Goal: Communication & Community: Participate in discussion

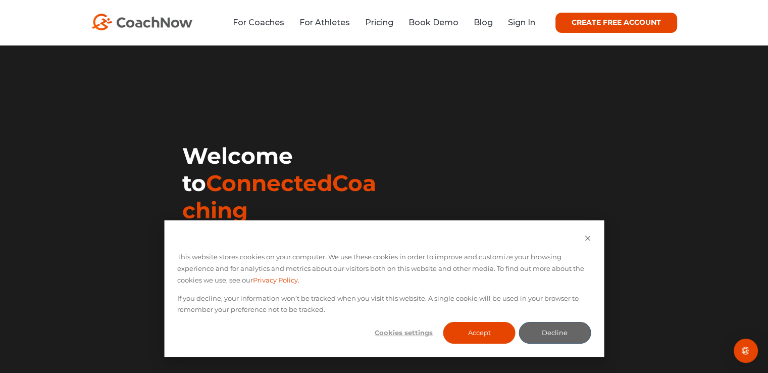
click at [736, 16] on div "For Coaches For Athletes Pricing Book Demo Blog Sign In CREATE FREE ACCOUNT CRE…" at bounding box center [384, 22] width 768 height 45
click at [522, 25] on link "Sign In" at bounding box center [521, 23] width 27 height 10
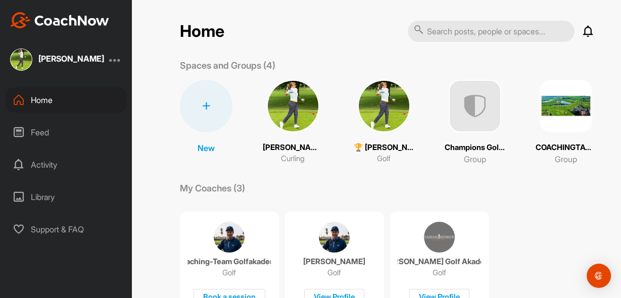
click at [382, 109] on img at bounding box center [384, 106] width 53 height 53
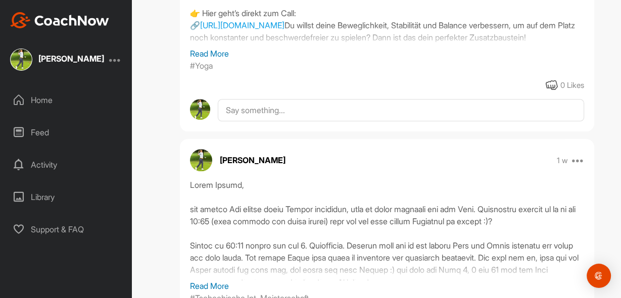
scroll to position [929, 0]
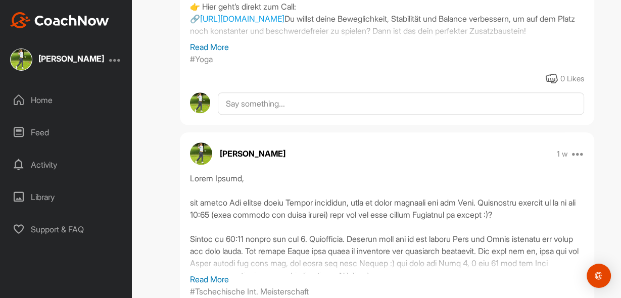
click at [41, 131] on div "Feed" at bounding box center [66, 132] width 121 height 25
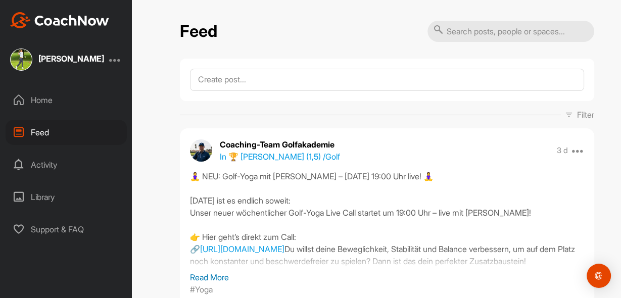
click at [466, 31] on input "text" at bounding box center [510, 31] width 167 height 21
type input "driver 2025"
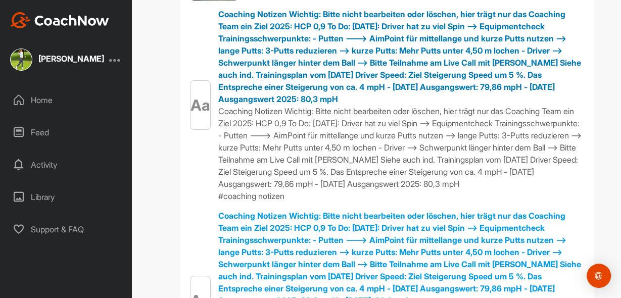
scroll to position [202, 0]
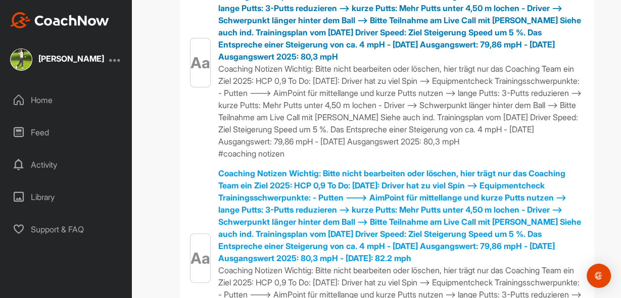
click at [195, 67] on div "Aa" at bounding box center [200, 62] width 21 height 49
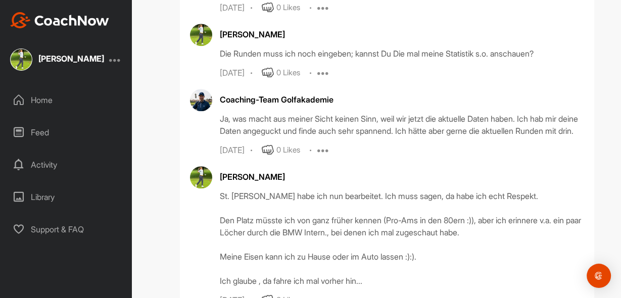
scroll to position [1008, 0]
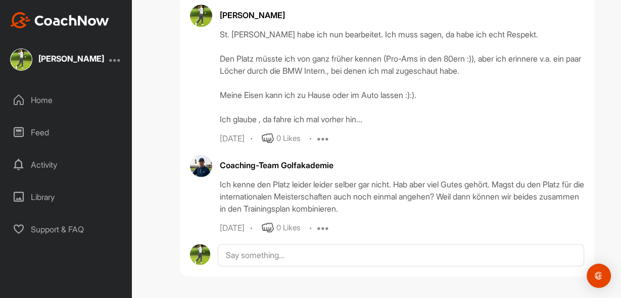
click at [44, 132] on div "Feed" at bounding box center [66, 132] width 121 height 25
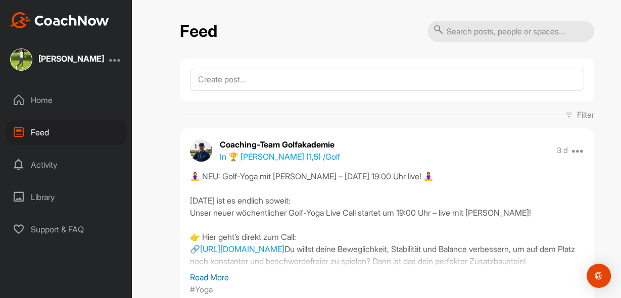
click at [450, 32] on input "text" at bounding box center [510, 31] width 167 height 21
type input "driver"
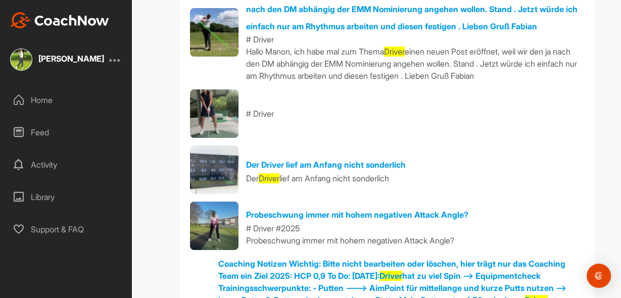
scroll to position [162, 0]
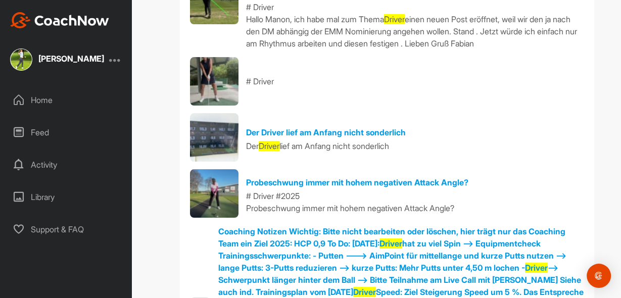
click at [203, 192] on img at bounding box center [214, 193] width 48 height 48
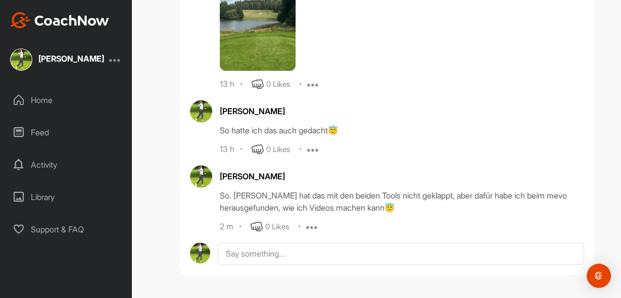
scroll to position [23405, 0]
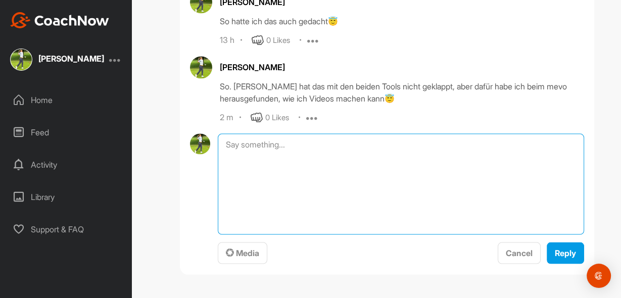
click at [244, 235] on textarea at bounding box center [401, 184] width 366 height 101
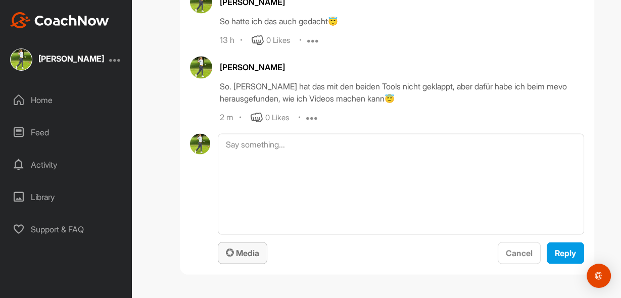
click at [239, 254] on span "Media" at bounding box center [242, 253] width 33 height 10
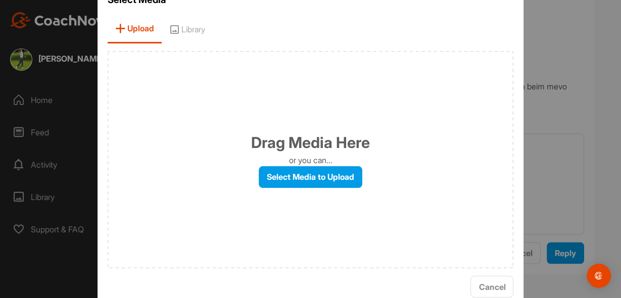
scroll to position [32, 0]
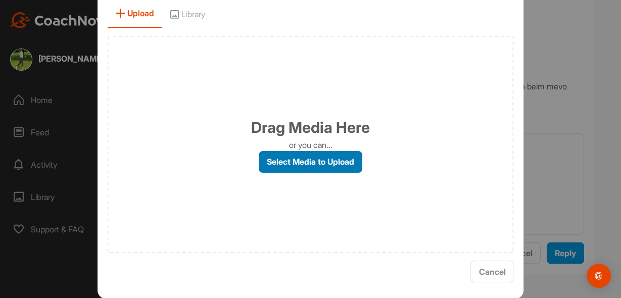
click at [315, 162] on label "Select Media to Upload" at bounding box center [311, 162] width 104 height 22
click at [0, 0] on input "Select Media to Upload" at bounding box center [0, 0] width 0 height 0
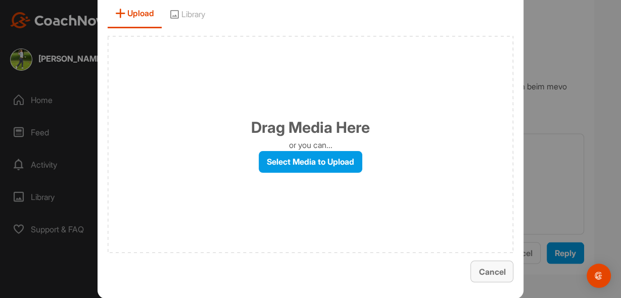
scroll to position [0, 0]
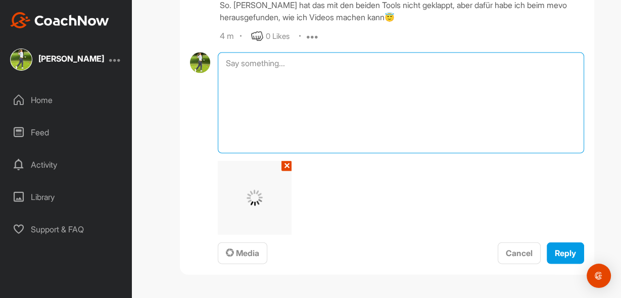
click at [272, 144] on textarea at bounding box center [401, 103] width 366 height 101
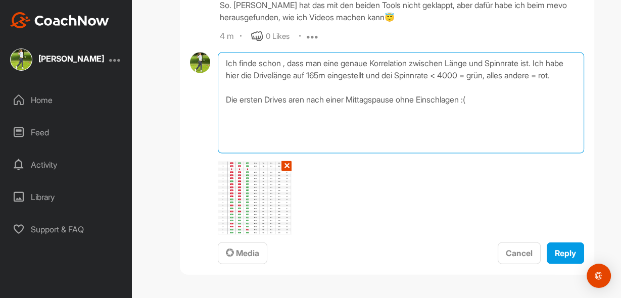
click at [290, 154] on textarea "Ich finde schon , dass man eine genaue Korrelation zwischen Länge und Spinnrate…" at bounding box center [401, 103] width 366 height 101
click at [503, 154] on textarea "Ich finde schon , dass man eine genaue Korrelation zwischen Länge und Spinnrate…" at bounding box center [401, 103] width 366 height 101
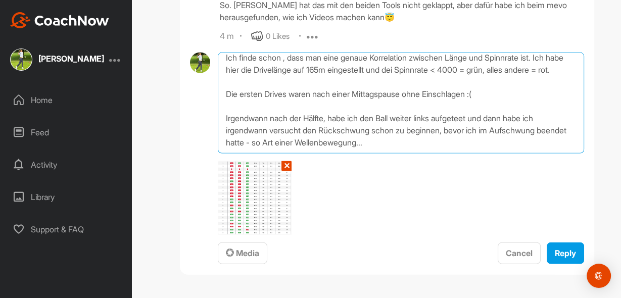
scroll to position [36, 0]
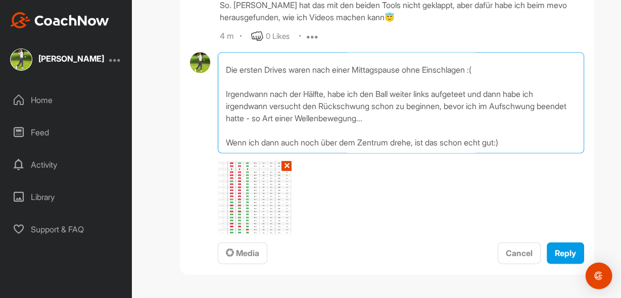
type textarea "Ich finde schon , dass man eine genaue Korrelation zwischen Länge und Spinnrate…"
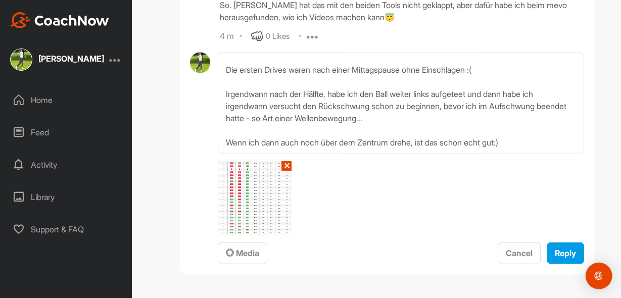
click at [596, 274] on img "Open Intercom Messenger" at bounding box center [598, 275] width 13 height 13
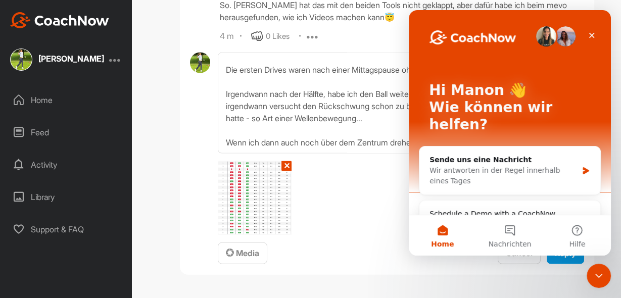
scroll to position [0, 0]
click at [593, 33] on icon "Schließen" at bounding box center [592, 36] width 6 height 6
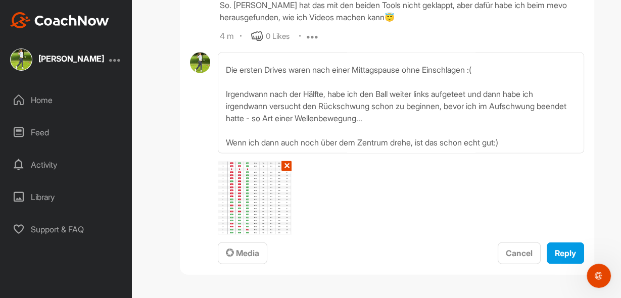
scroll to position [23595, 0]
click at [555, 255] on span "Reply" at bounding box center [565, 253] width 21 height 10
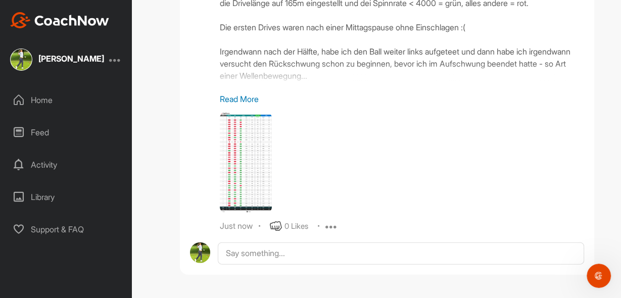
click at [312, 86] on div "Ich finde schon , dass man eine genaue Korrelation zwischen Länge und Spinnrate…" at bounding box center [402, 35] width 364 height 101
drag, startPoint x: 529, startPoint y: 82, endPoint x: 544, endPoint y: 78, distance: 15.7
click at [535, 80] on div "Ich finde schon , dass man eine genaue Korrelation zwischen Länge und Spinnrate…" at bounding box center [402, 35] width 364 height 101
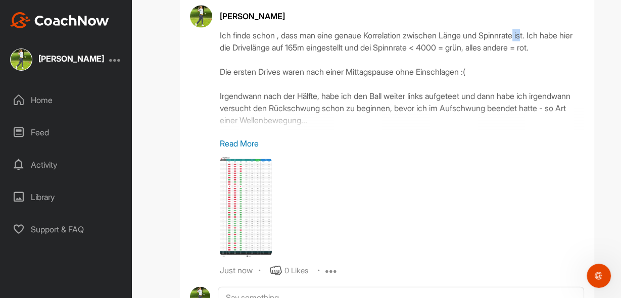
scroll to position [23485, 0]
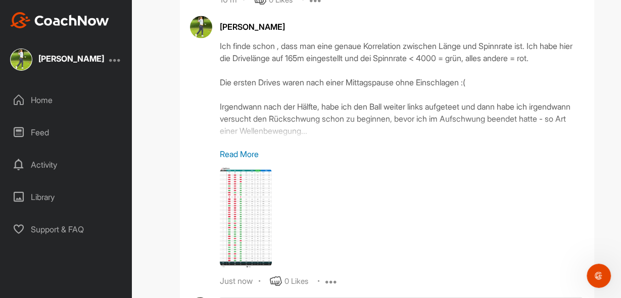
drag, startPoint x: 529, startPoint y: 203, endPoint x: 536, endPoint y: 195, distance: 10.4
click at [529, 141] on div "Ich finde schon , dass man eine genaue Korrelation zwischen Länge und Spinnrate…" at bounding box center [402, 90] width 364 height 101
click at [531, 141] on div "Ich finde schon , dass man eine genaue Korrelation zwischen Länge und Spinnrate…" at bounding box center [402, 90] width 364 height 101
drag, startPoint x: 494, startPoint y: 206, endPoint x: 544, endPoint y: 208, distance: 50.0
click at [494, 141] on div "Ich finde schon , dass man eine genaue Korrelation zwischen Länge und Spinnrate…" at bounding box center [402, 90] width 364 height 101
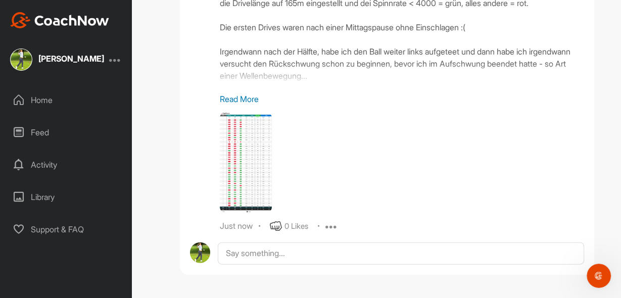
scroll to position [23646, 0]
click at [294, 86] on div "Ich finde schon , dass man eine genaue Korrelation zwischen Länge und Spinnrate…" at bounding box center [402, 35] width 364 height 101
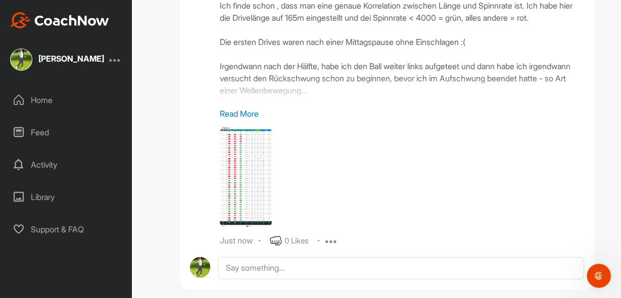
scroll to position [23525, 0]
click at [531, 101] on div "Ich finde schon , dass man eine genaue Korrelation zwischen Länge und Spinnrate…" at bounding box center [402, 49] width 364 height 101
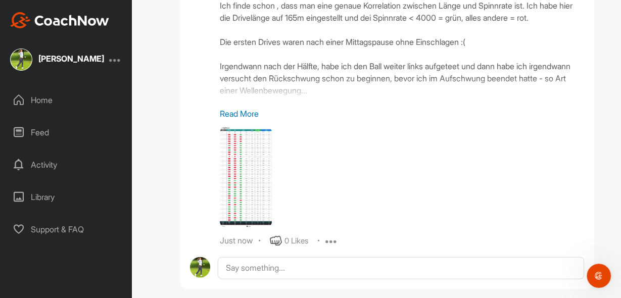
scroll to position [23687, 0]
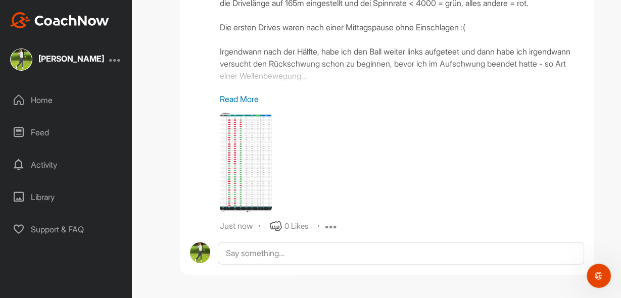
click at [306, 77] on div "Ich finde schon , dass man eine genaue Korrelation zwischen Länge und Spinnrate…" at bounding box center [402, 35] width 364 height 101
